Goal: Transaction & Acquisition: Purchase product/service

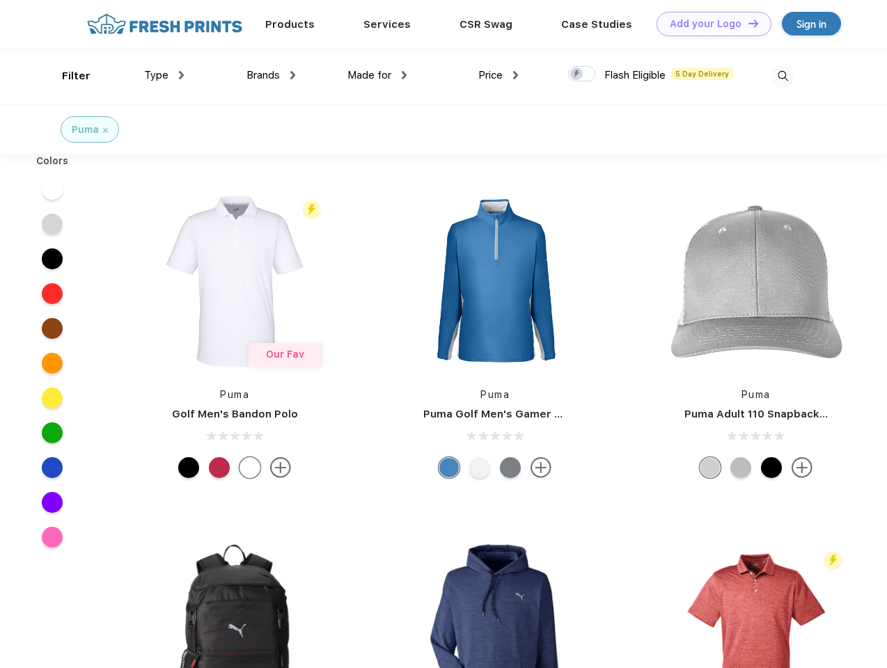
click at [709, 24] on link "Add your Logo Design Tool" at bounding box center [713, 24] width 115 height 24
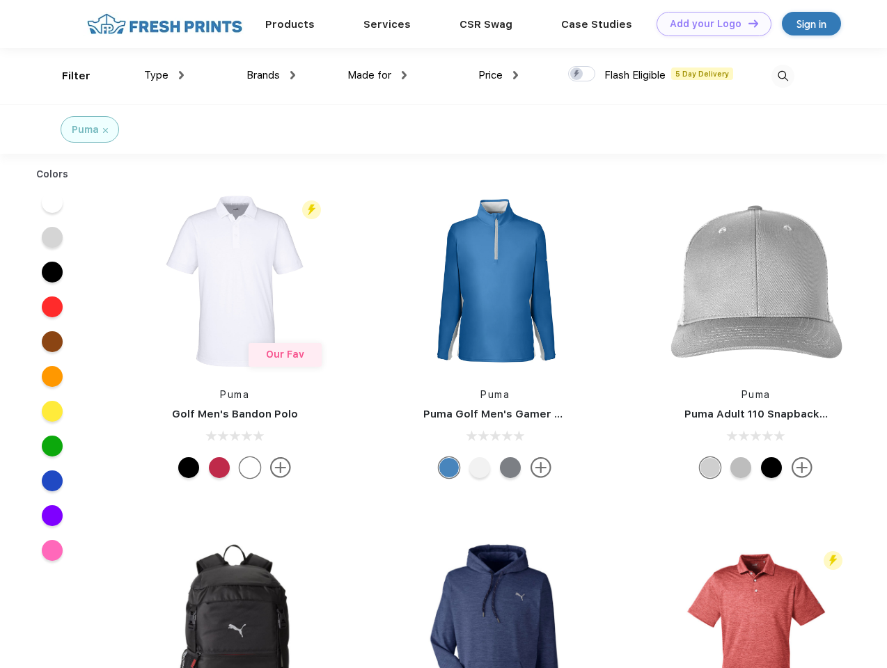
click at [0, 0] on div "Design Tool" at bounding box center [0, 0] width 0 height 0
click at [747, 23] on link "Add your Logo Design Tool" at bounding box center [713, 24] width 115 height 24
click at [67, 76] on div "Filter" at bounding box center [76, 76] width 29 height 16
click at [164, 75] on span "Type" at bounding box center [156, 75] width 24 height 13
click at [271, 75] on span "Brands" at bounding box center [262, 75] width 33 height 13
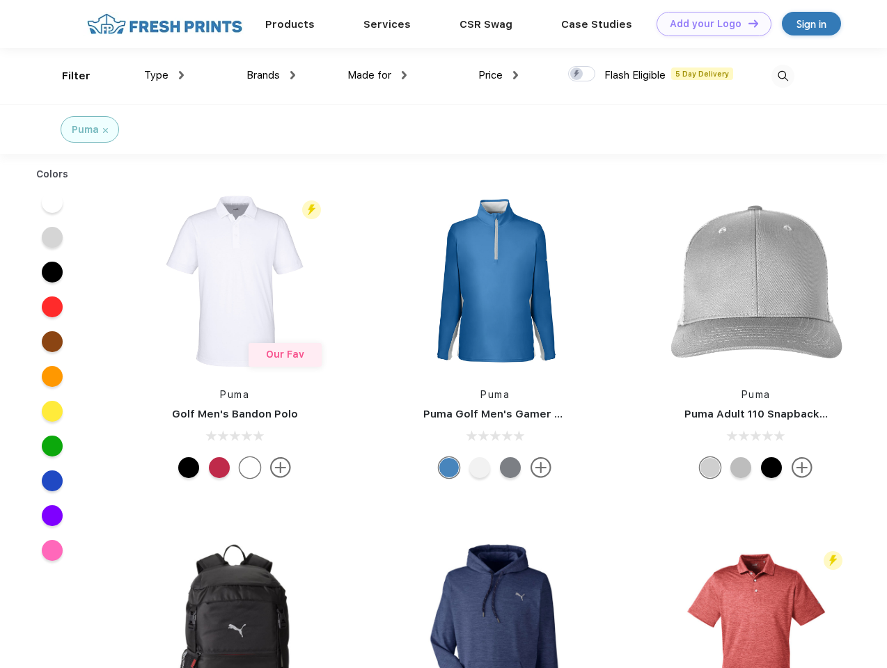
click at [377, 75] on span "Made for" at bounding box center [369, 75] width 44 height 13
click at [498, 75] on span "Price" at bounding box center [490, 75] width 24 height 13
click at [582, 74] on div at bounding box center [581, 73] width 27 height 15
click at [577, 74] on input "checkbox" at bounding box center [572, 69] width 9 height 9
click at [782, 76] on img at bounding box center [782, 76] width 23 height 23
